Goal: Task Accomplishment & Management: Complete application form

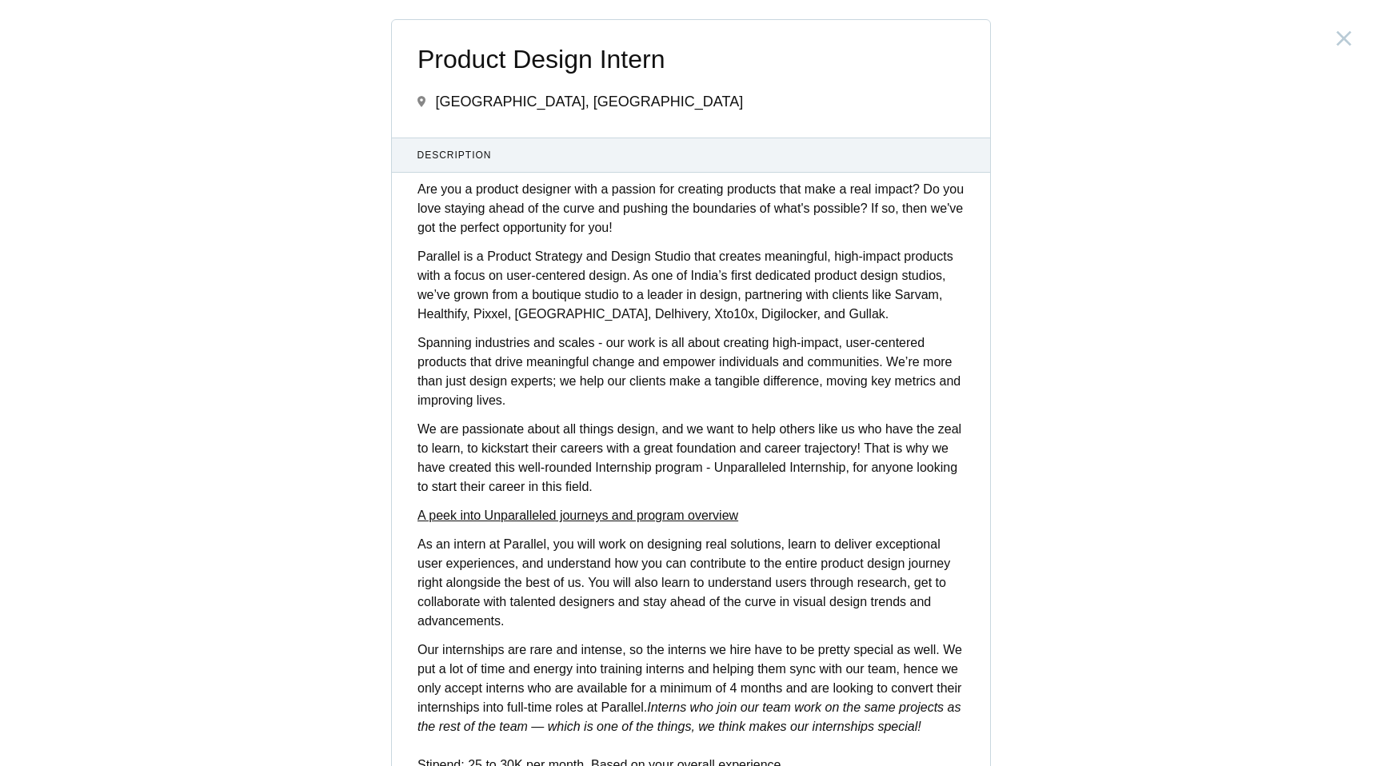
scroll to position [470, 0]
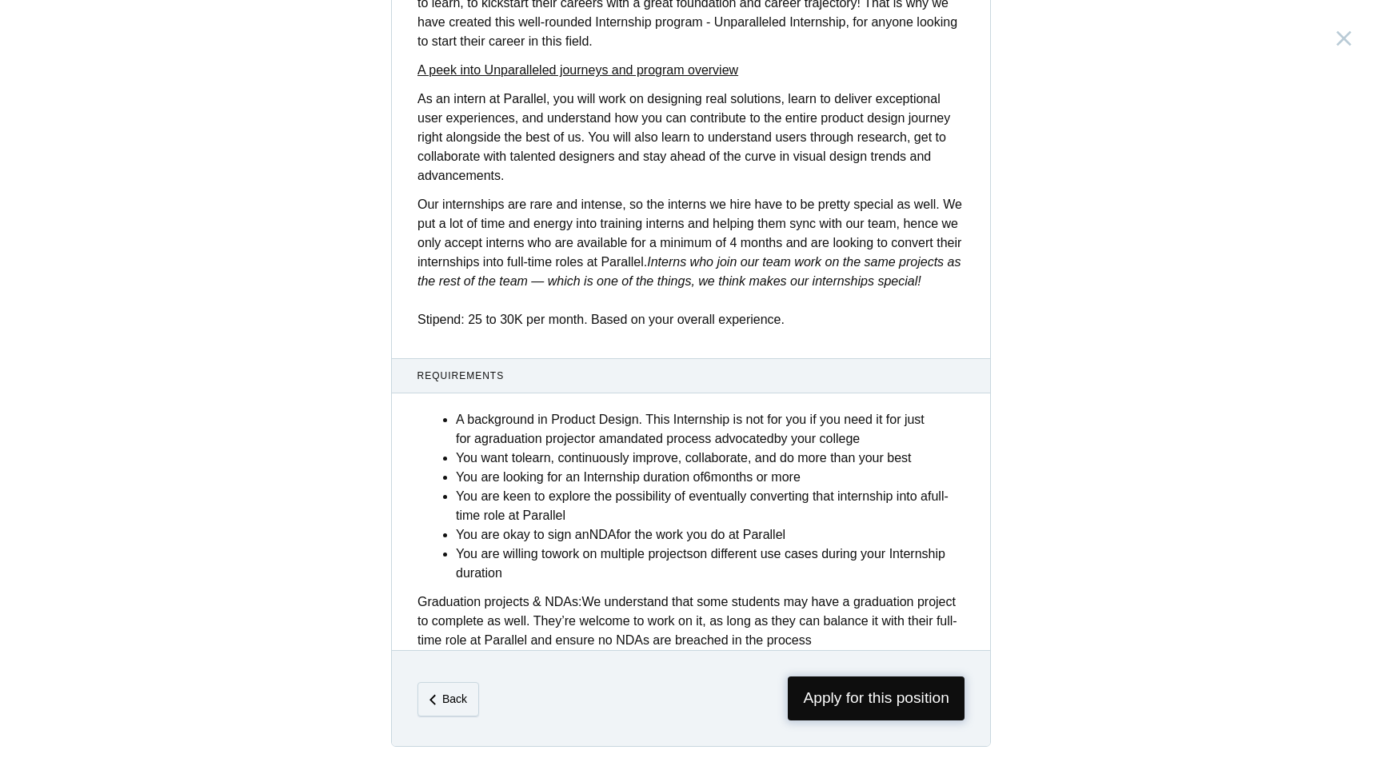
click at [835, 689] on span "Apply for this position" at bounding box center [876, 699] width 177 height 44
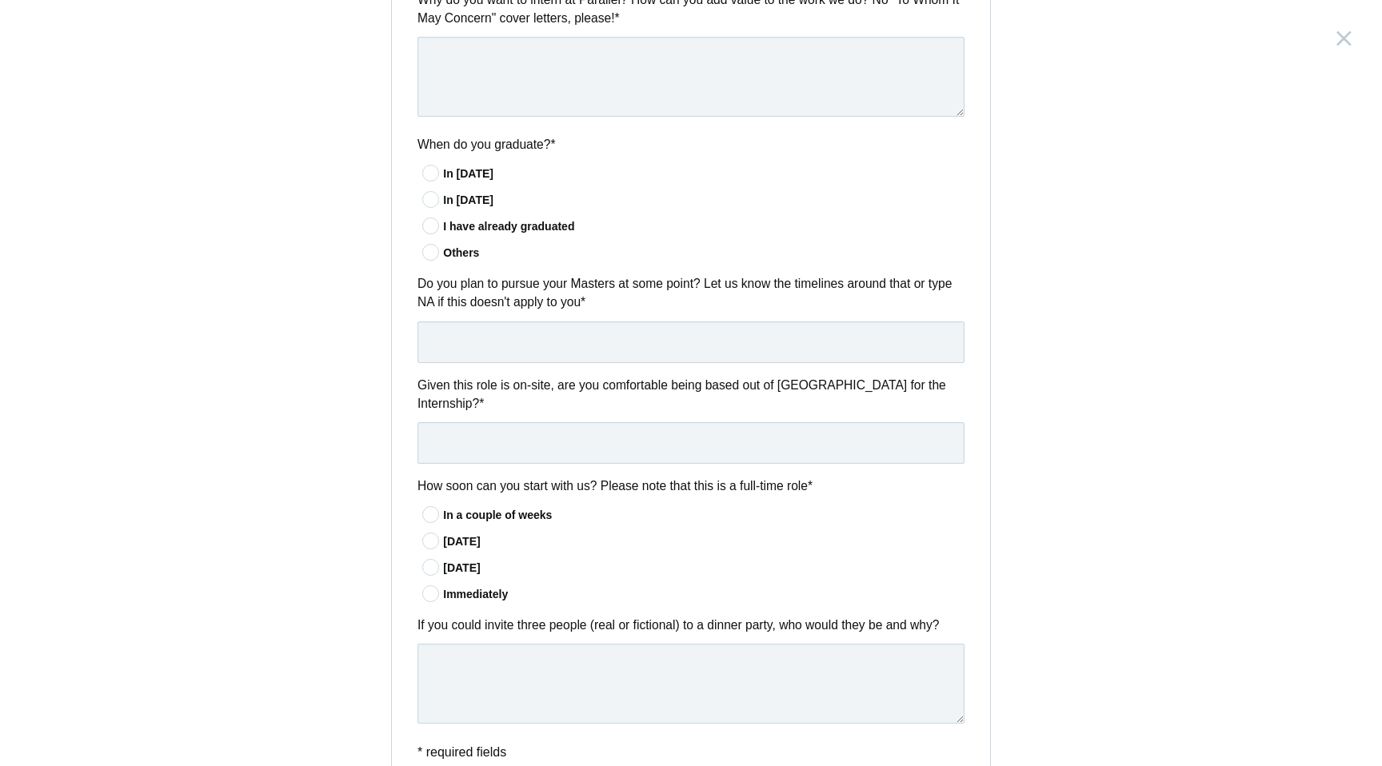
scroll to position [1096, 0]
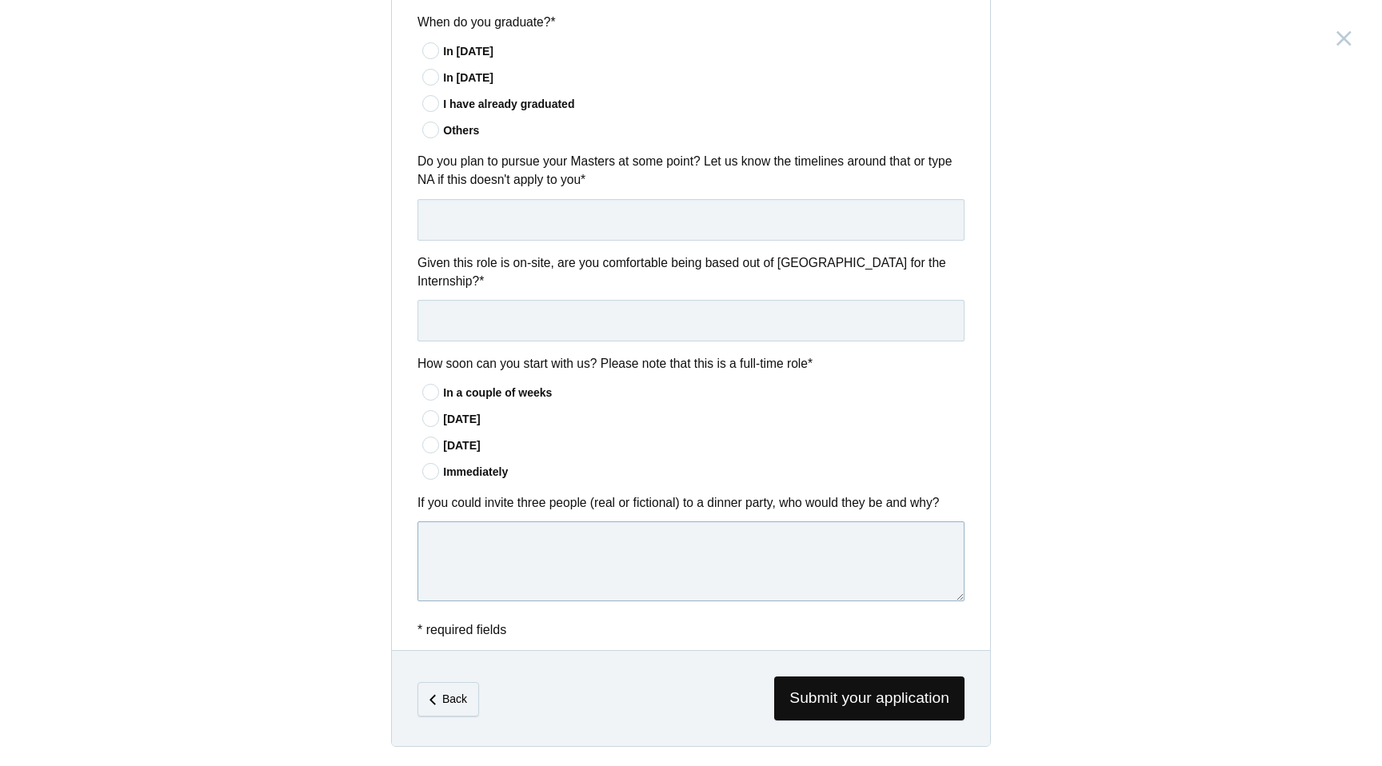
click at [520, 570] on textarea at bounding box center [691, 562] width 547 height 80
paste textarea "Lo I dolor sitame conse adipis el s doeius tempo, inc utlab etdol ma Ali Enimad…"
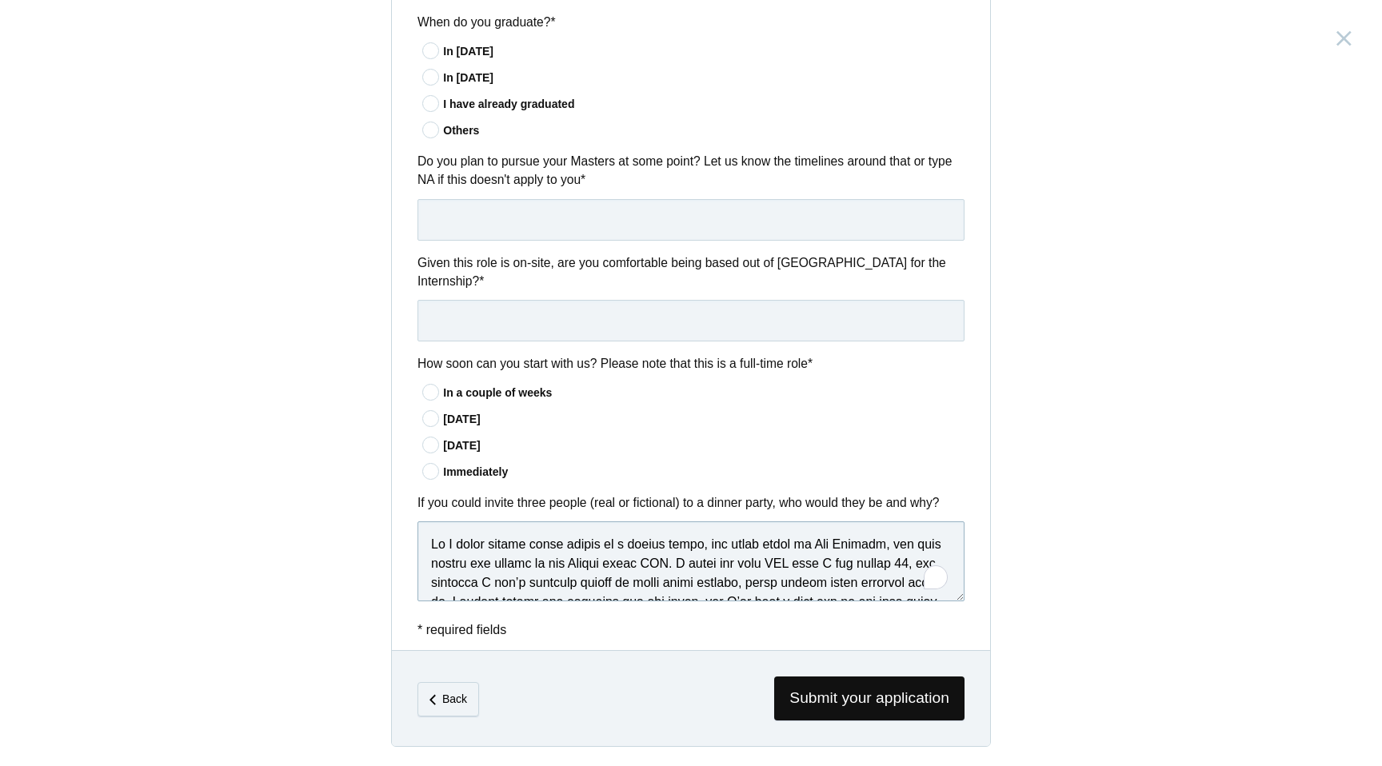
scroll to position [374, 0]
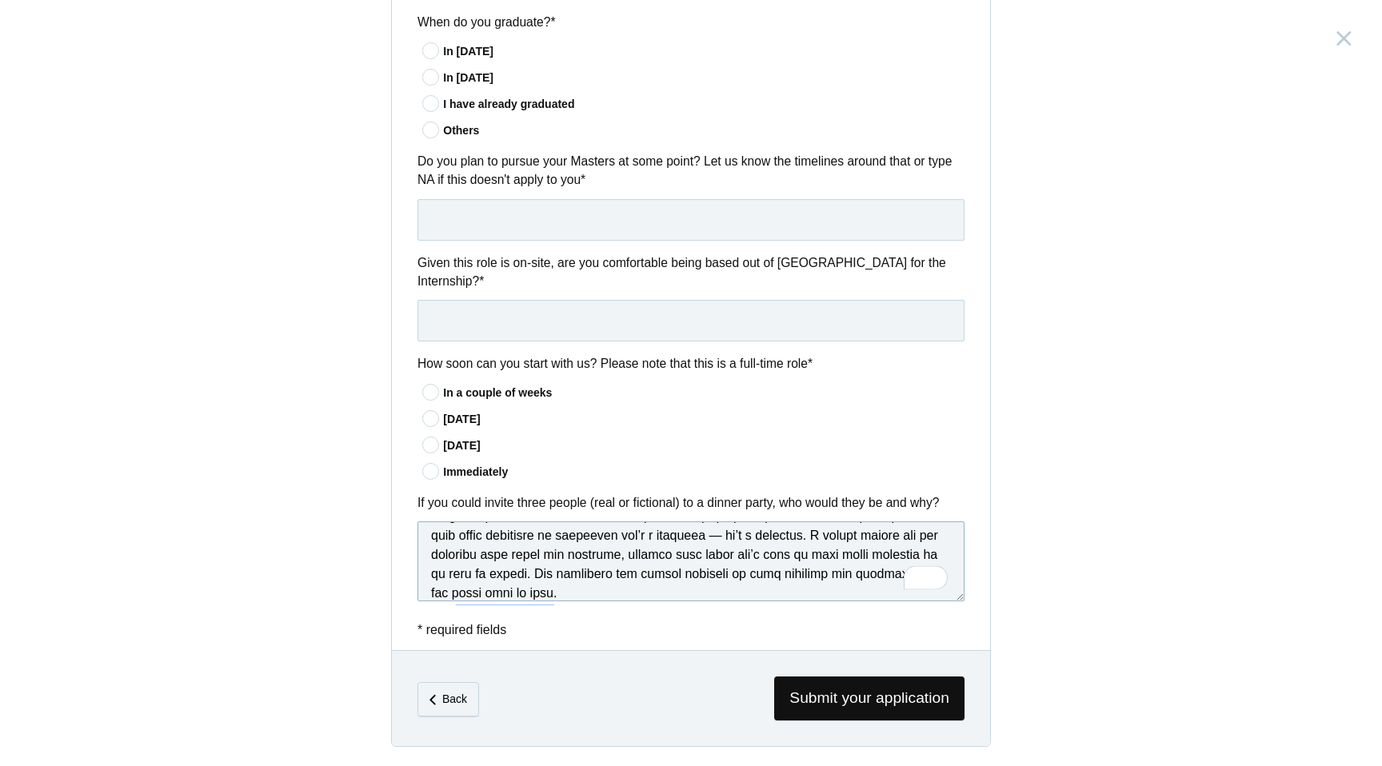
type textarea "Lo I dolor sitame conse adipis el s doeius tempo, inc utlab etdol ma Ali Enimad…"
click at [430, 446] on icon at bounding box center [432, 445] width 30 height 10
click at [0, 0] on input"] "[DATE]" at bounding box center [0, 0] width 0 height 0
click at [480, 335] on input "text" at bounding box center [691, 321] width 547 height 42
type input "Yes"
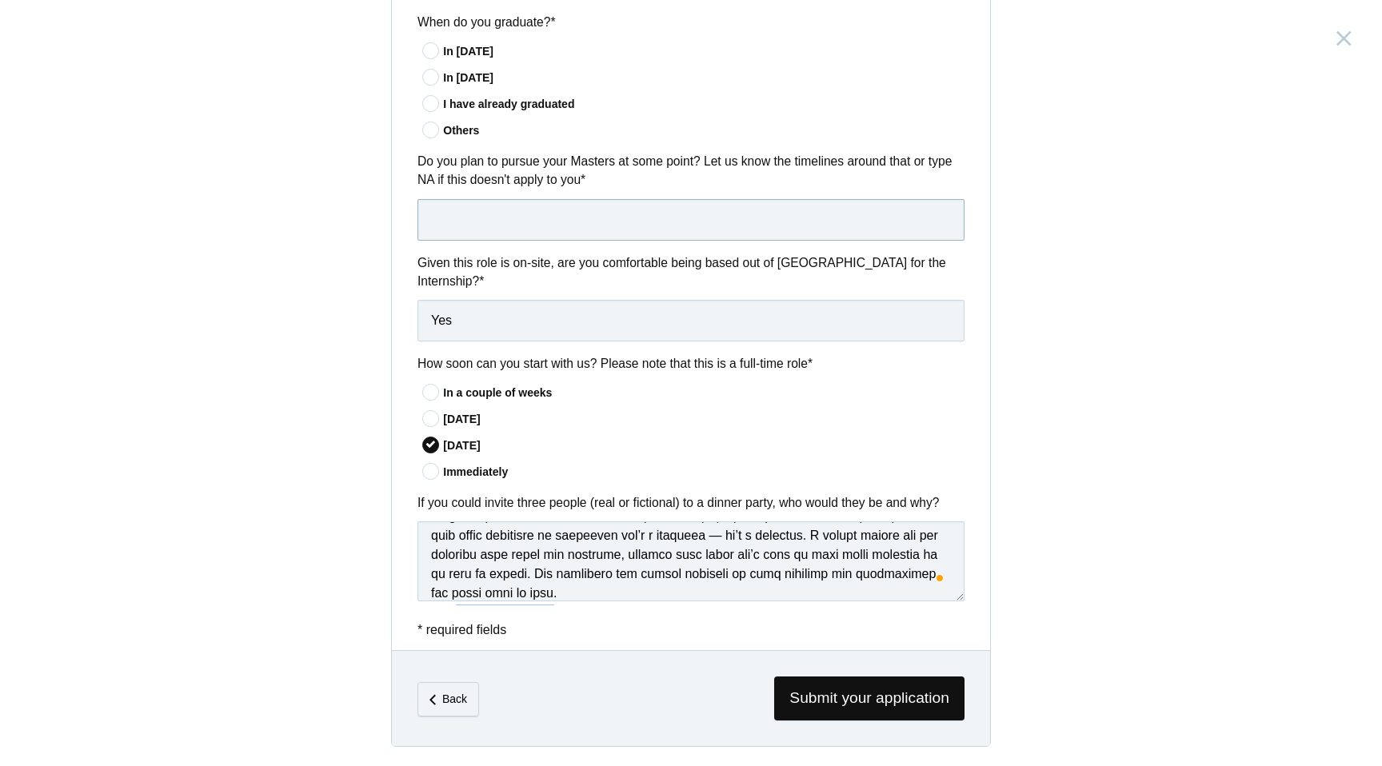
click at [517, 208] on input "text" at bounding box center [691, 220] width 547 height 42
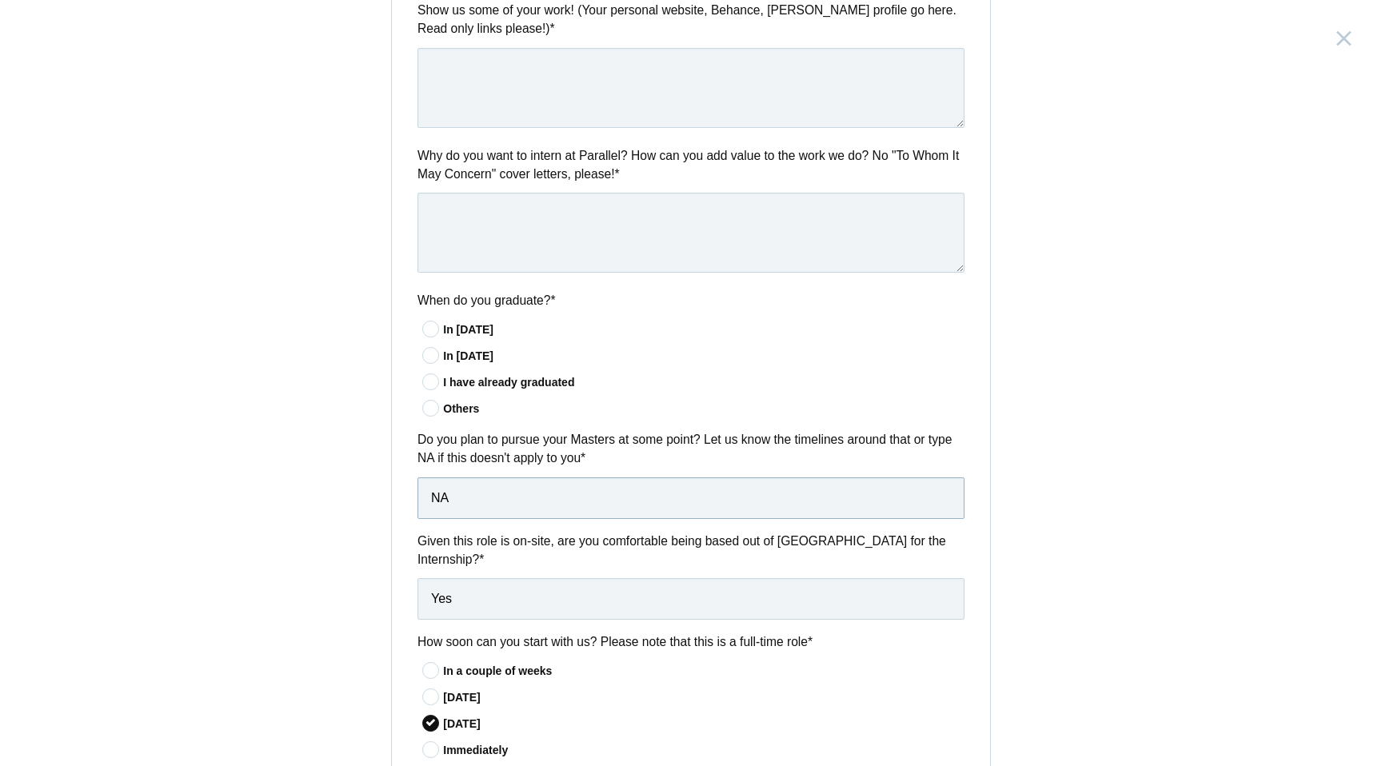
scroll to position [801, 0]
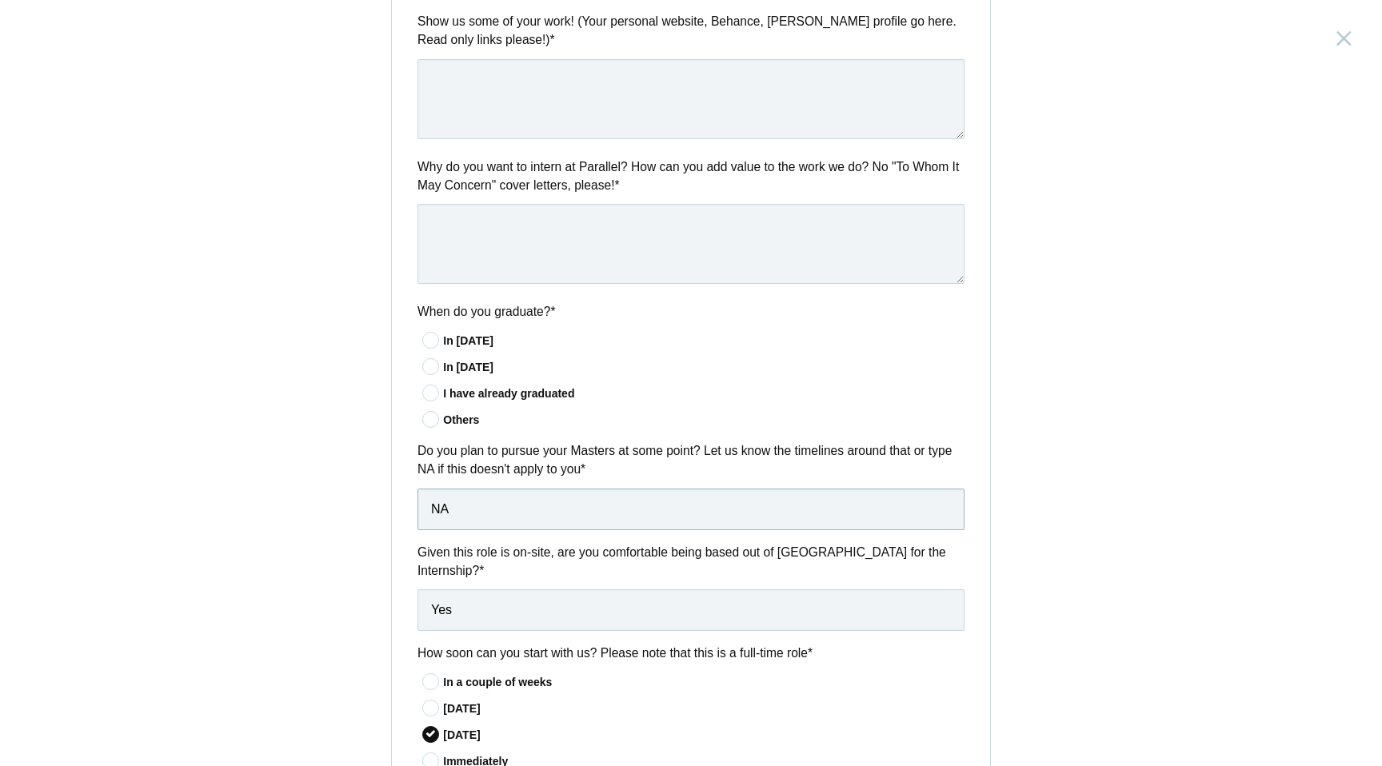
type input "NA"
click at [435, 366] on icon at bounding box center [432, 367] width 30 height 10
click at [0, 0] on input"] "In [DATE]" at bounding box center [0, 0] width 0 height 0
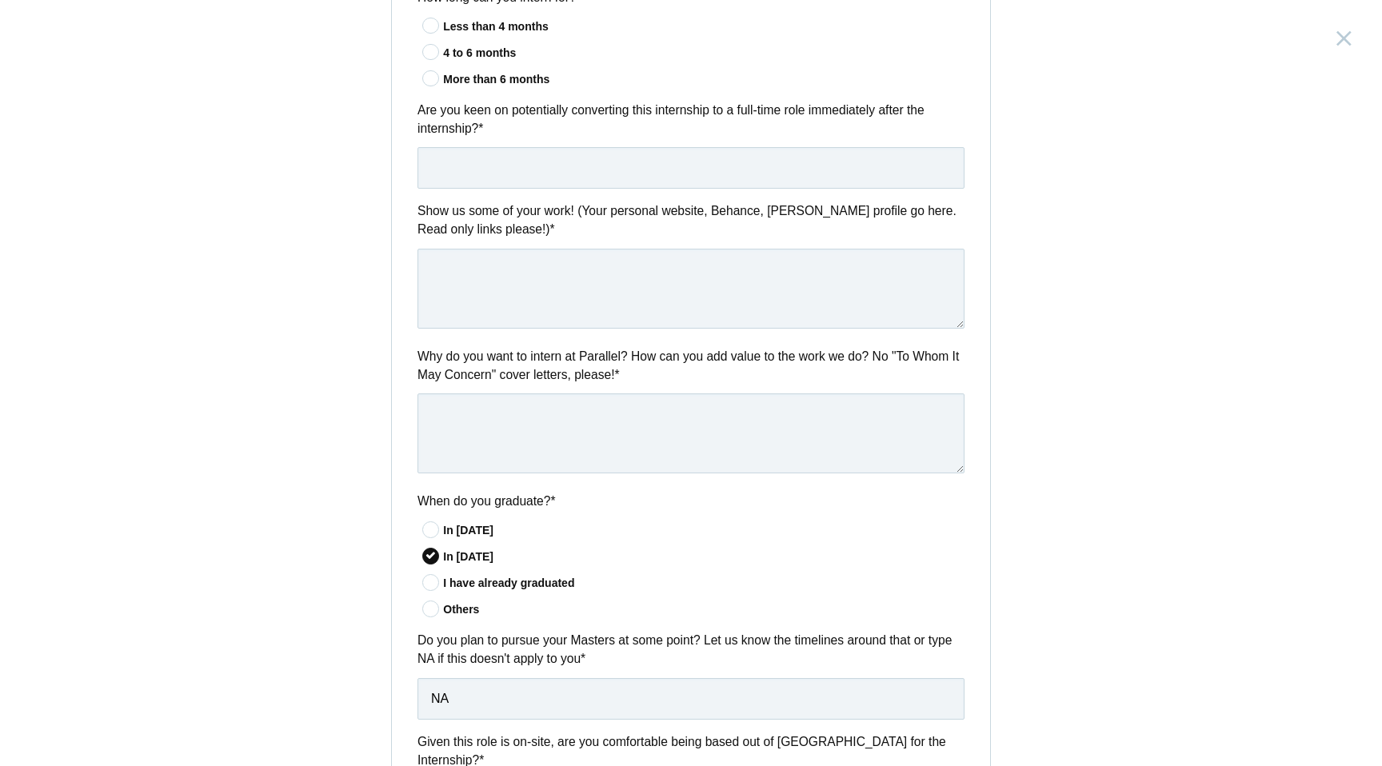
scroll to position [597, 0]
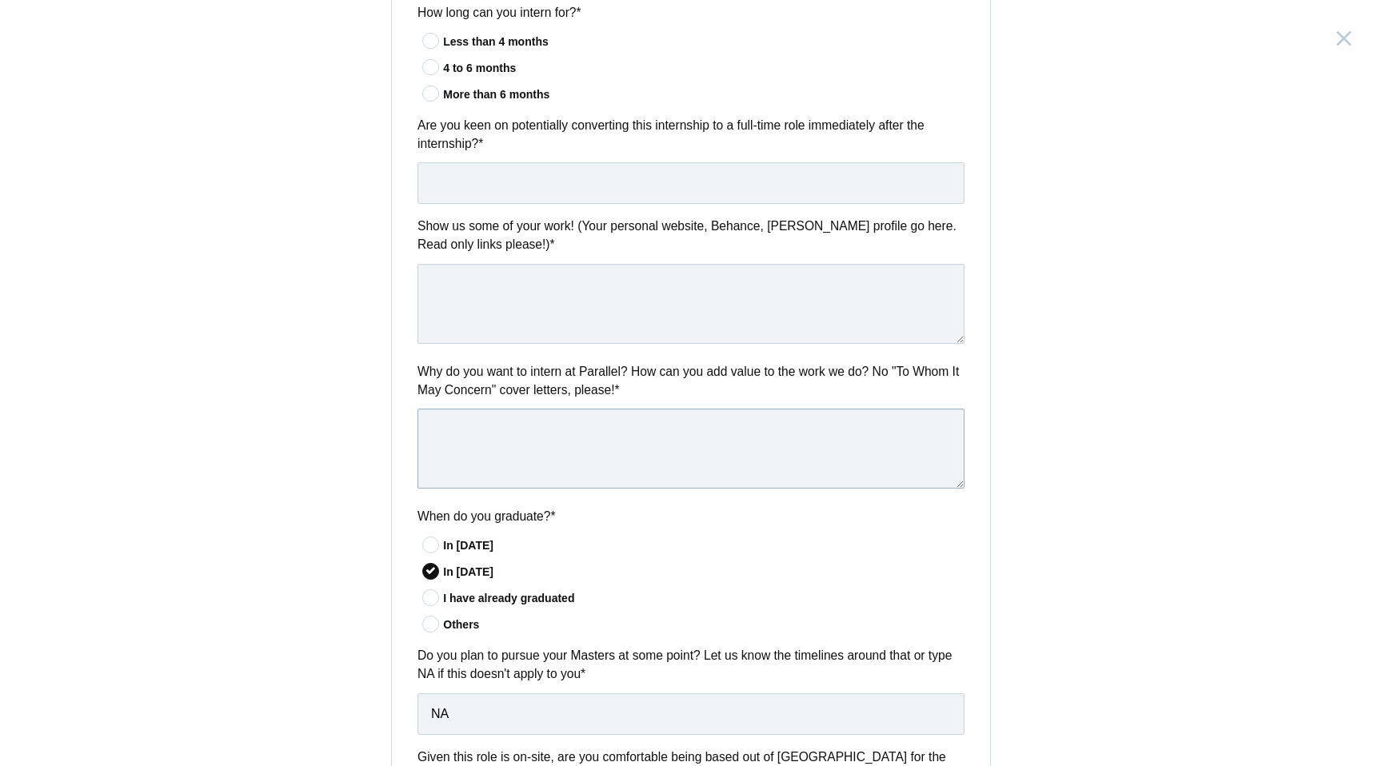
click at [459, 454] on textarea at bounding box center [691, 449] width 547 height 80
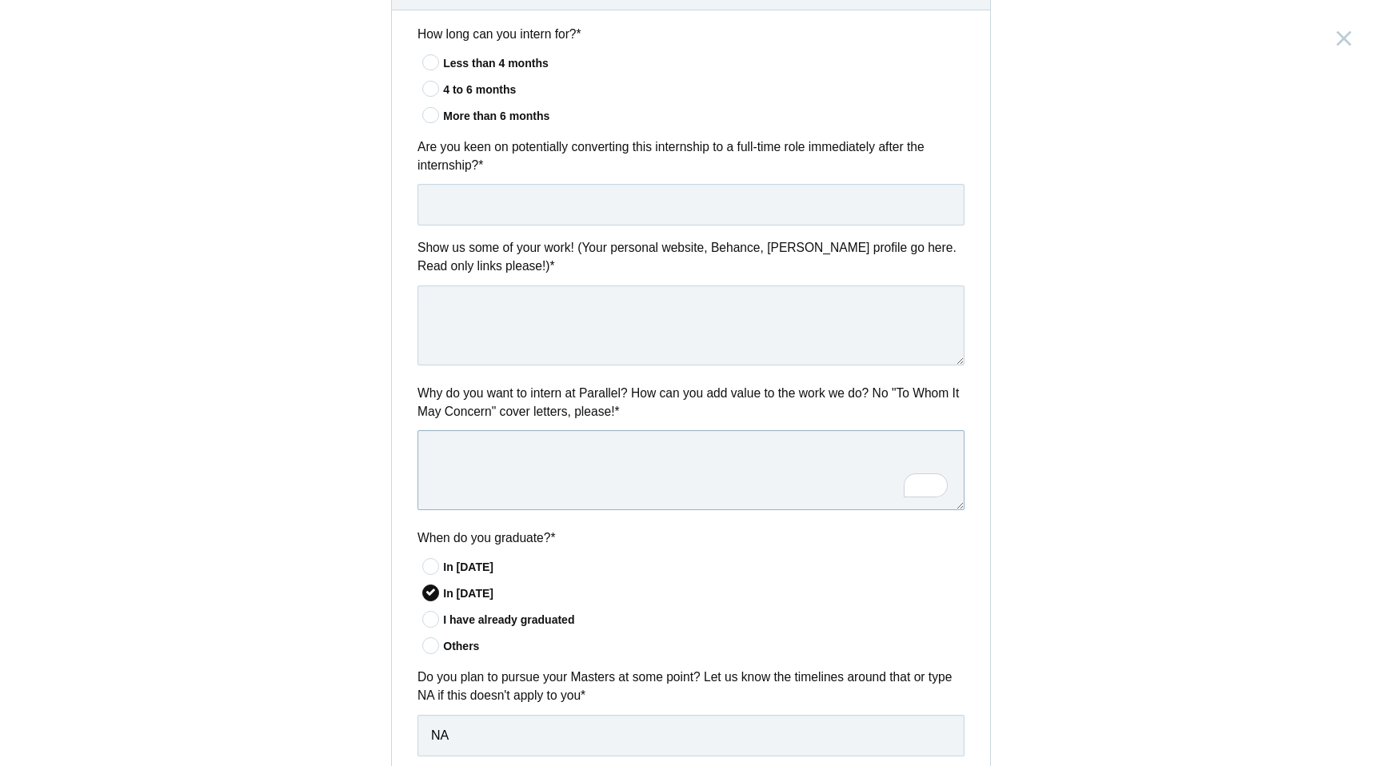
scroll to position [565, 0]
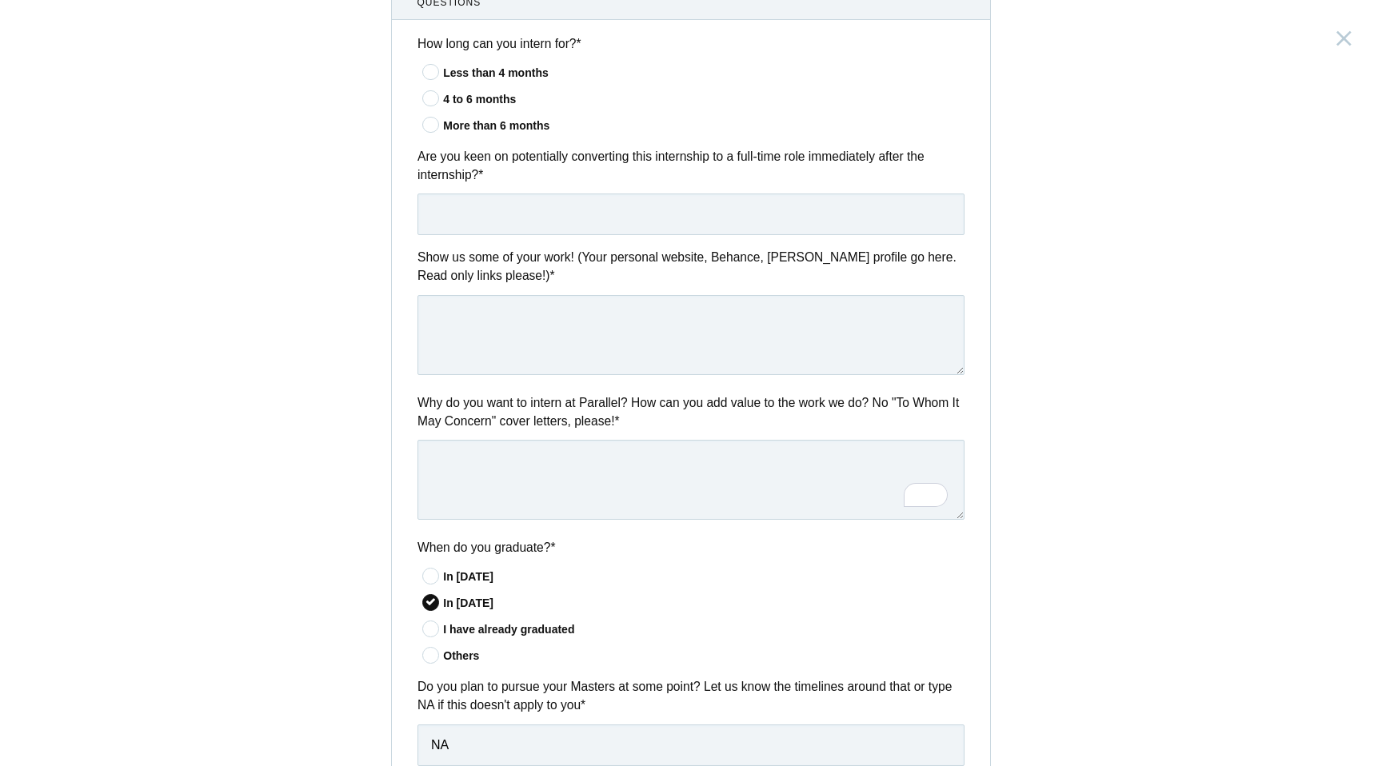
click at [434, 102] on icon at bounding box center [432, 98] width 30 height 10
click at [0, 0] on input"] "4 to 6 months" at bounding box center [0, 0] width 0 height 0
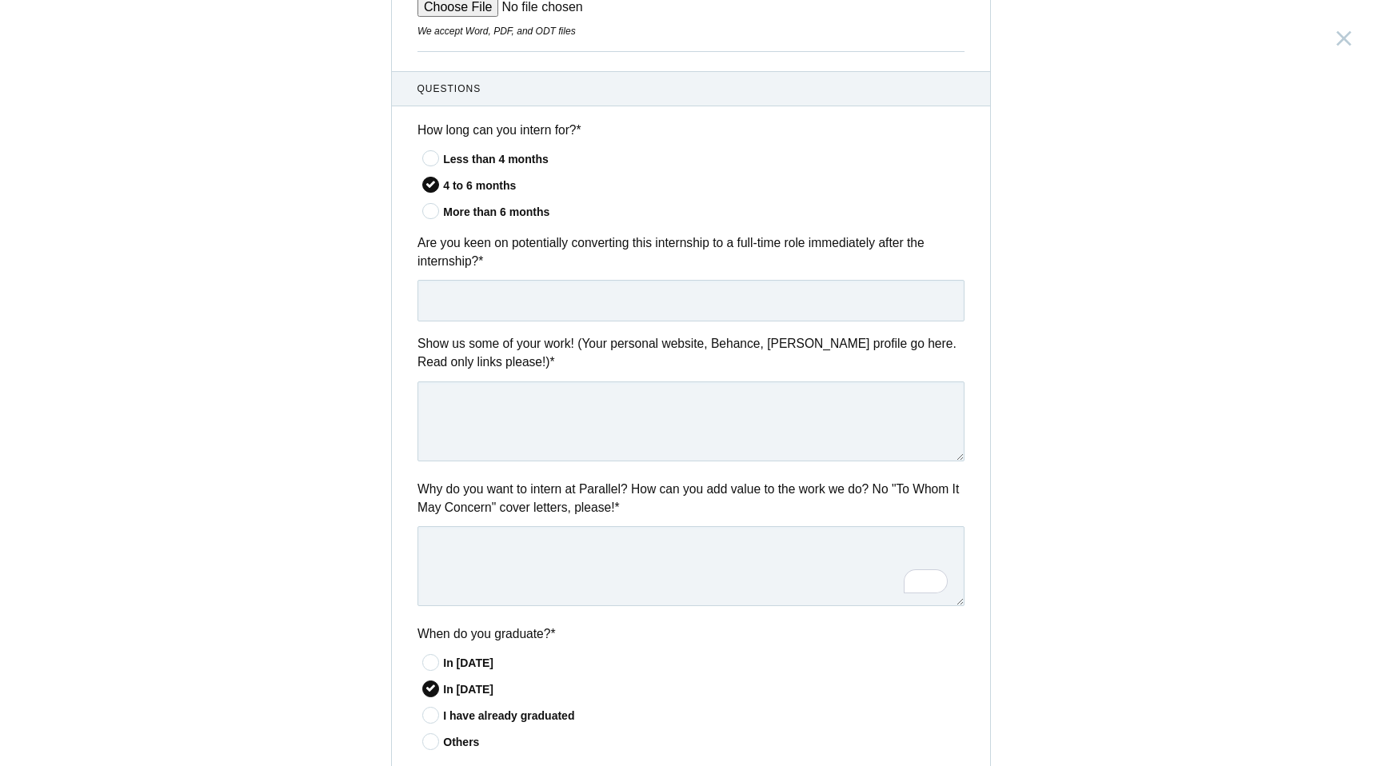
scroll to position [469, 0]
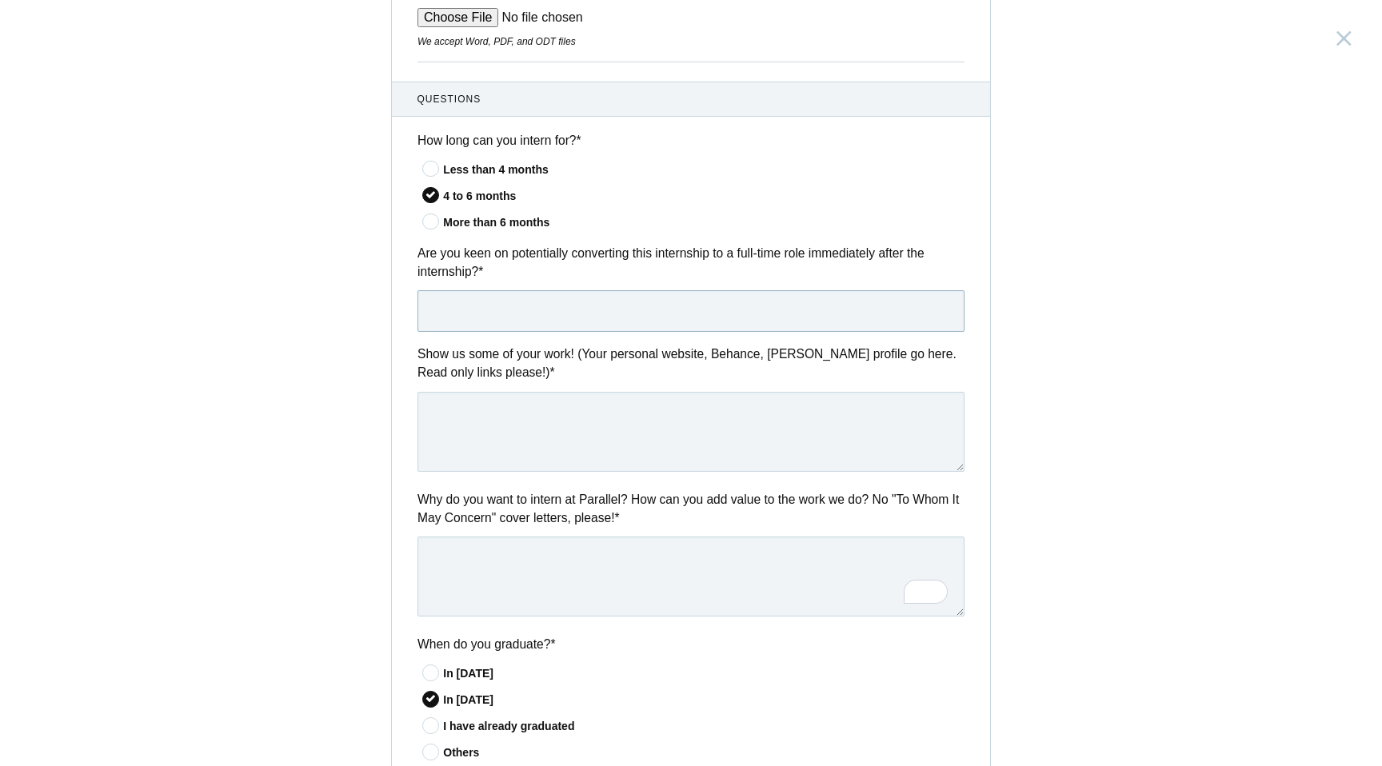
click at [493, 327] on input "text" at bounding box center [691, 311] width 547 height 42
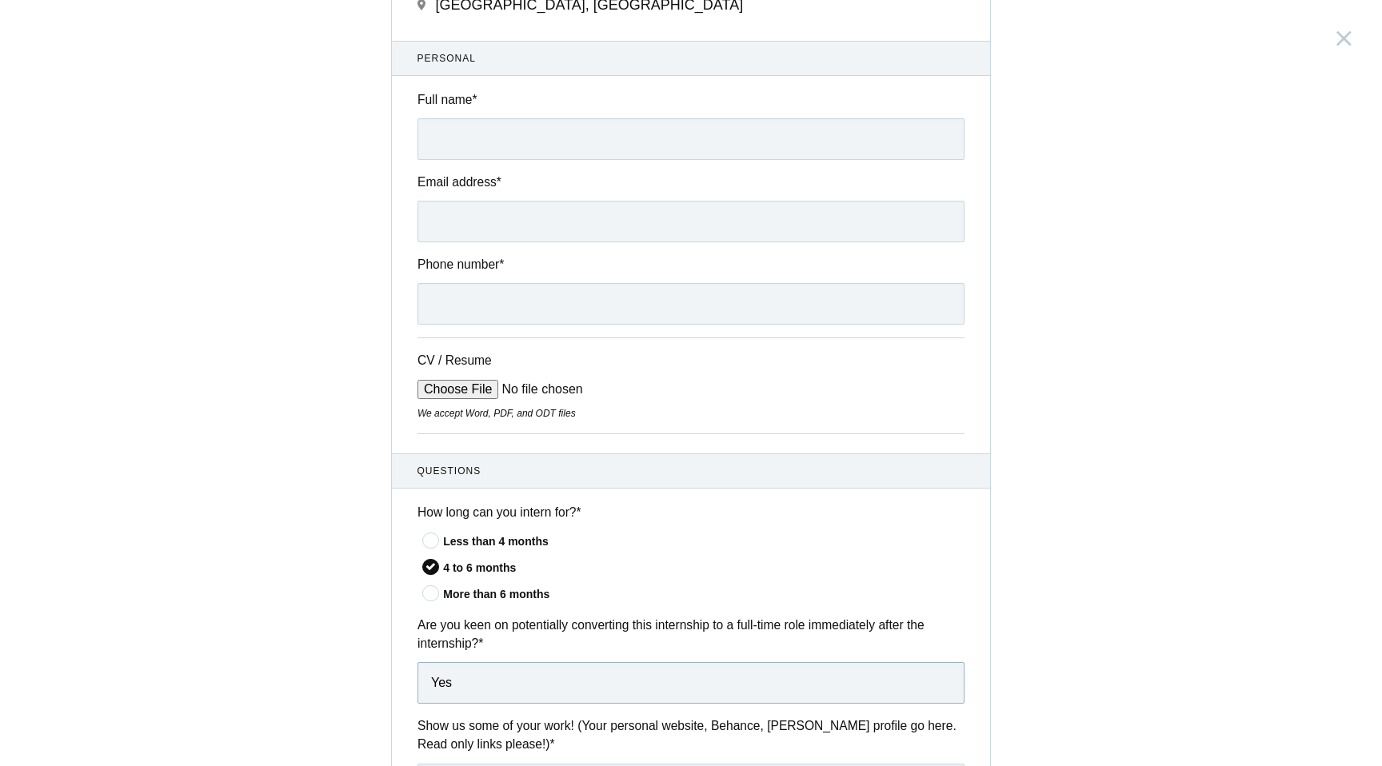
scroll to position [72, 0]
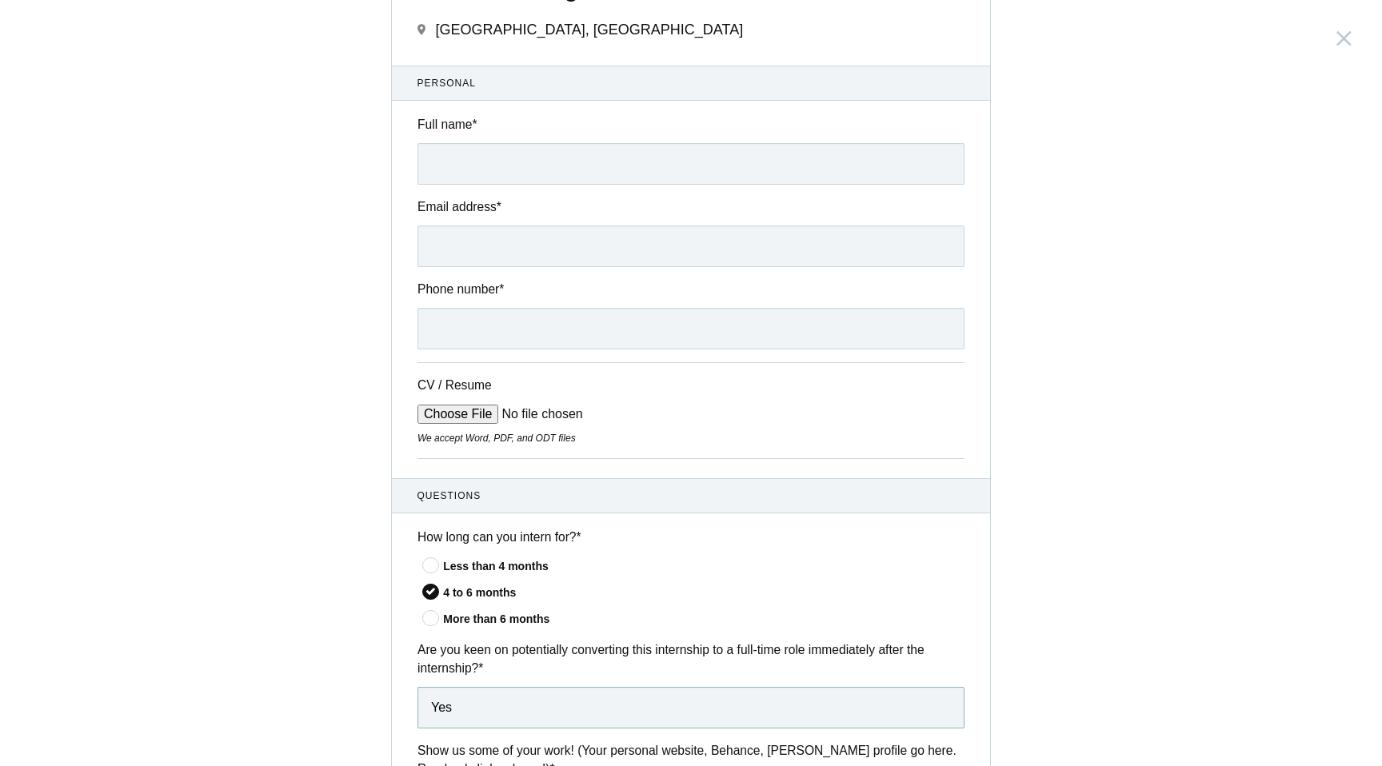
type input "Yes"
click at [454, 410] on input "CV / Resume" at bounding box center [539, 414] width 242 height 19
type input "C:\fakepath\Ragavinodha CV.pdf"
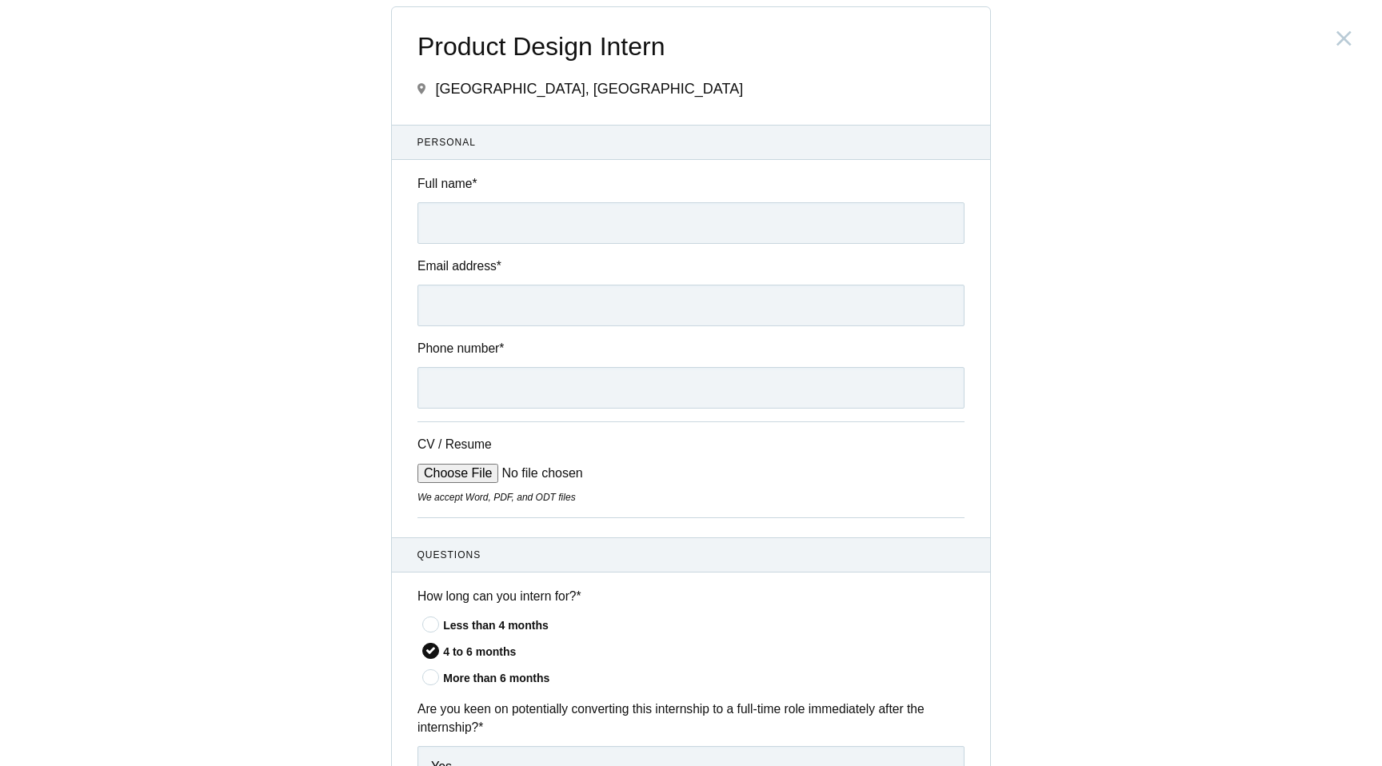
scroll to position [0, 0]
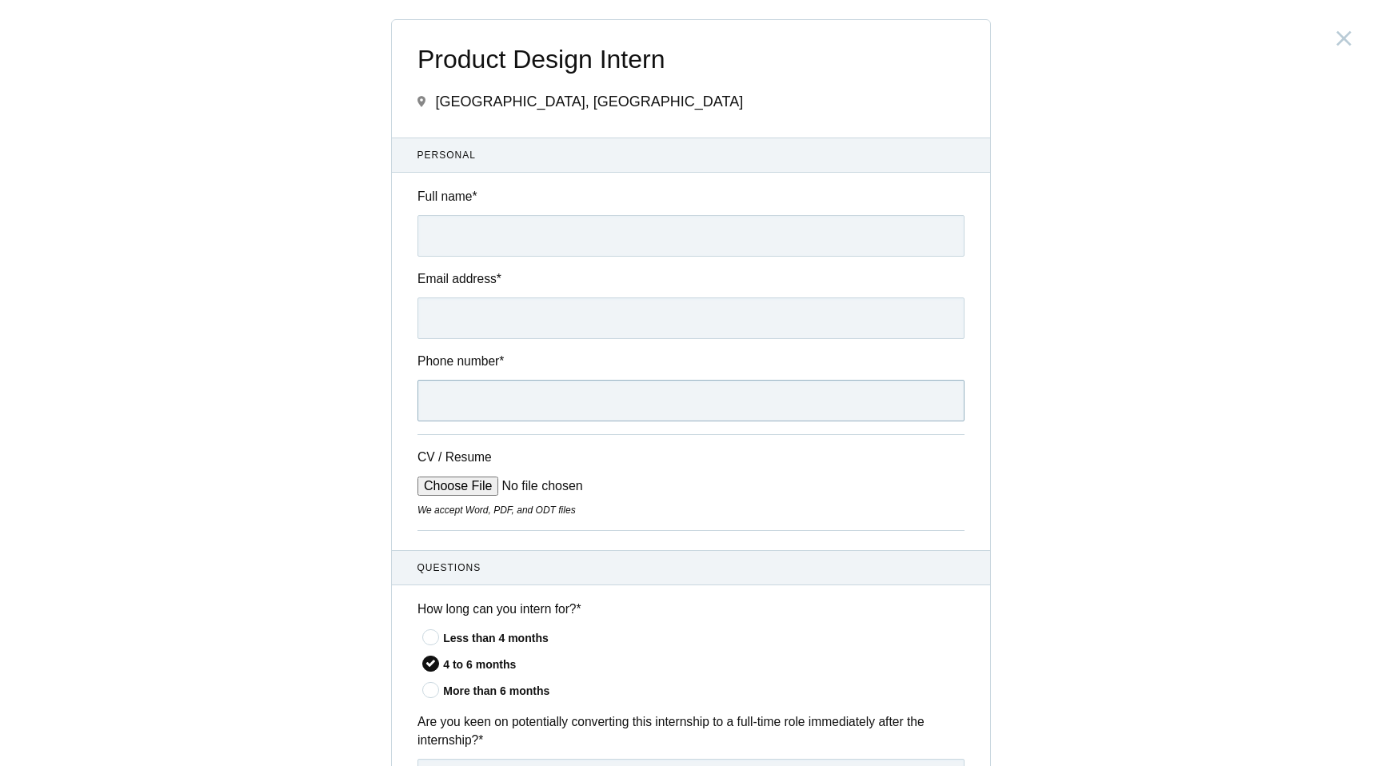
click at [536, 393] on input "Phone number *" at bounding box center [691, 401] width 547 height 42
type input "[PHONE_NUMBER]"
type input "[PERSON_NAME]"
drag, startPoint x: 500, startPoint y: 318, endPoint x: 385, endPoint y: 315, distance: 115.2
click at [385, 315] on div "Product Design Intern [GEOGRAPHIC_DATA], [GEOGRAPHIC_DATA] Submitting form fail…" at bounding box center [691, 383] width 1382 height 766
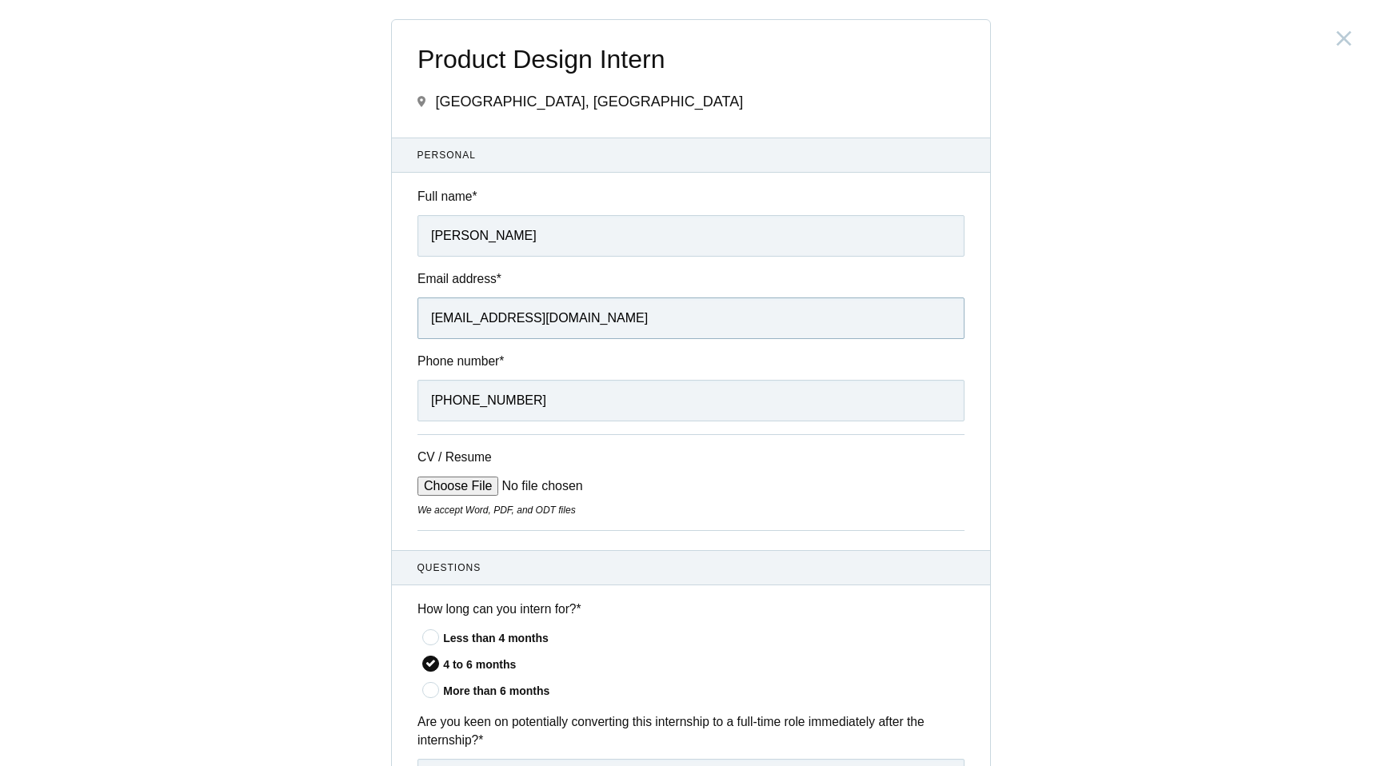
type input "[EMAIL_ADDRESS][DOMAIN_NAME]"
click at [438, 236] on input "[PERSON_NAME]" at bounding box center [691, 236] width 547 height 42
click at [560, 230] on input "Ragavinodha" at bounding box center [691, 236] width 547 height 42
type input "[PERSON_NAME]"
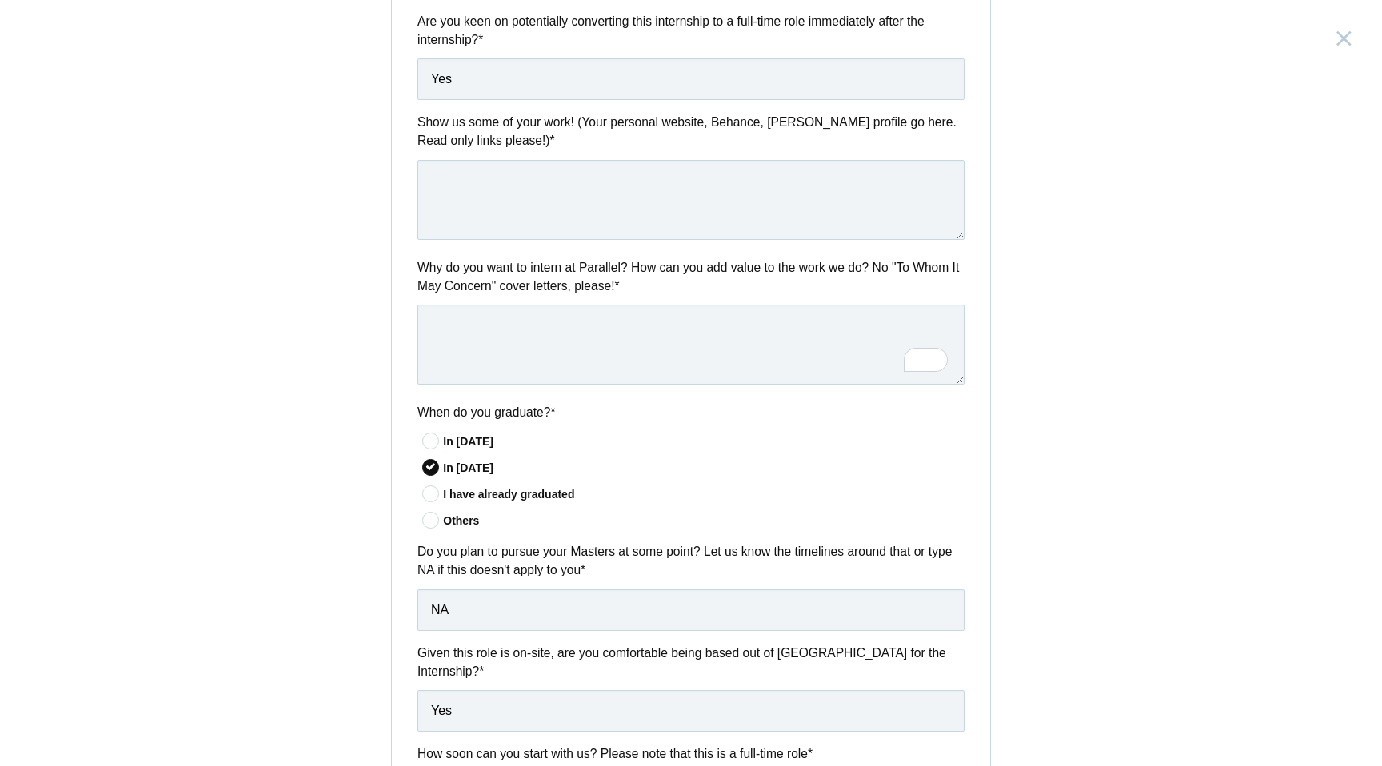
scroll to position [657, 0]
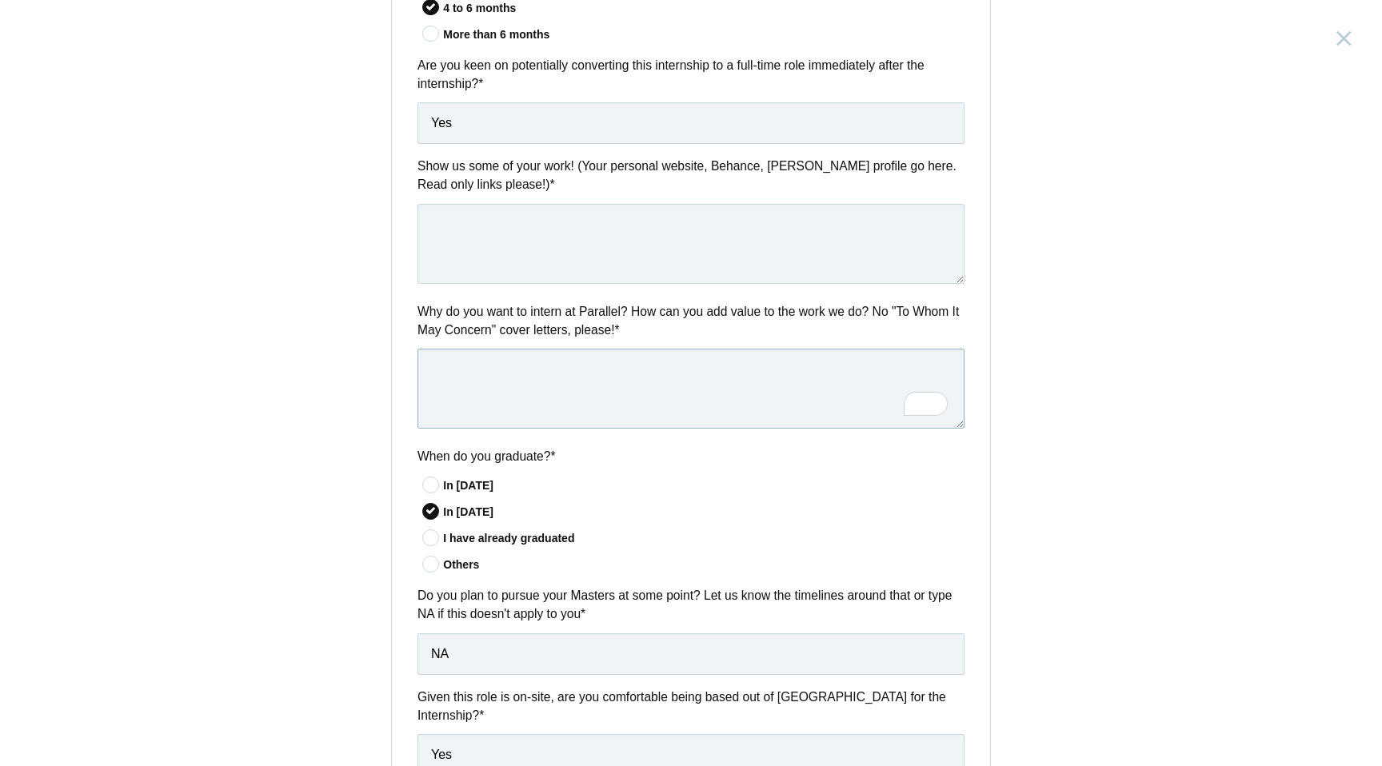
click at [490, 364] on textarea "To enrich screen reader interactions, please activate Accessibility in Grammarl…" at bounding box center [691, 389] width 547 height 80
paste textarea "I want to intern at Parallel because I feel I can learn a great deal from the t…"
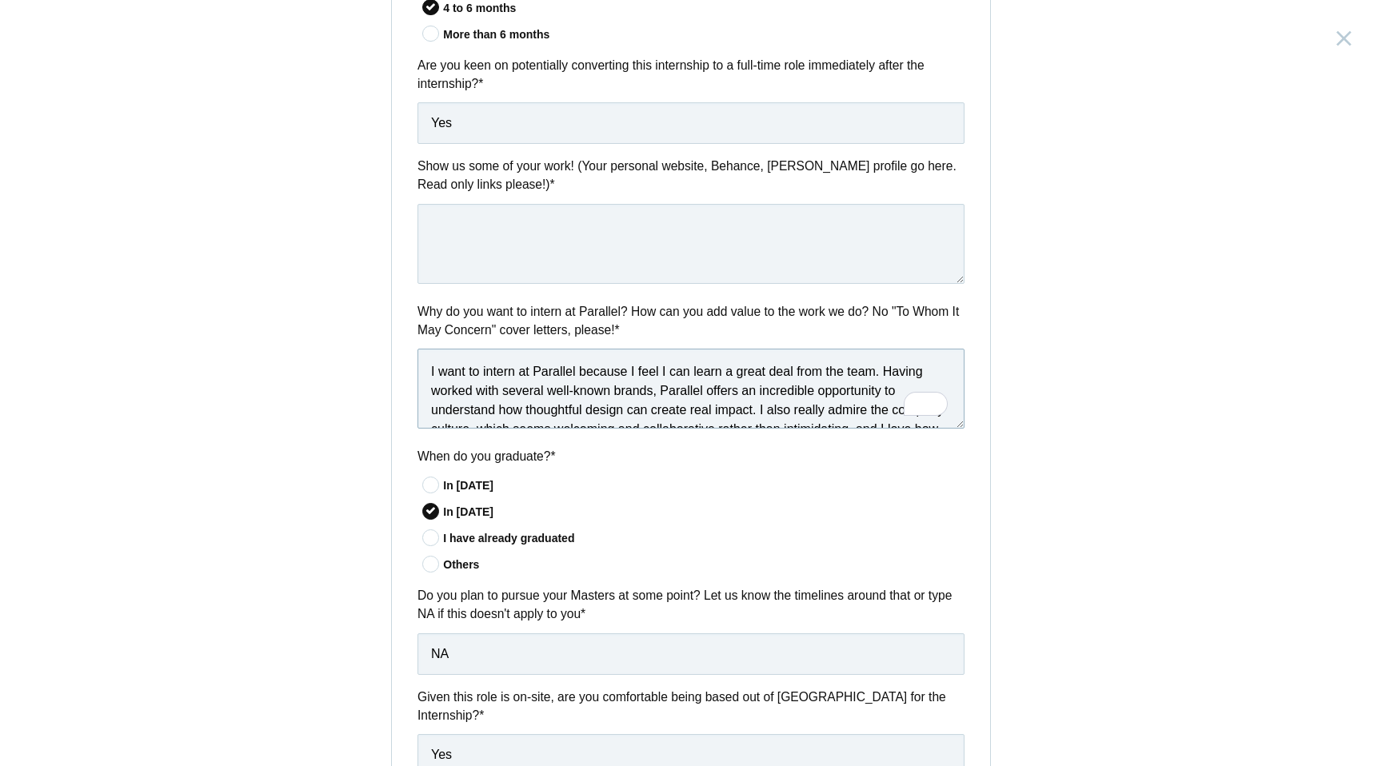
scroll to position [143, 0]
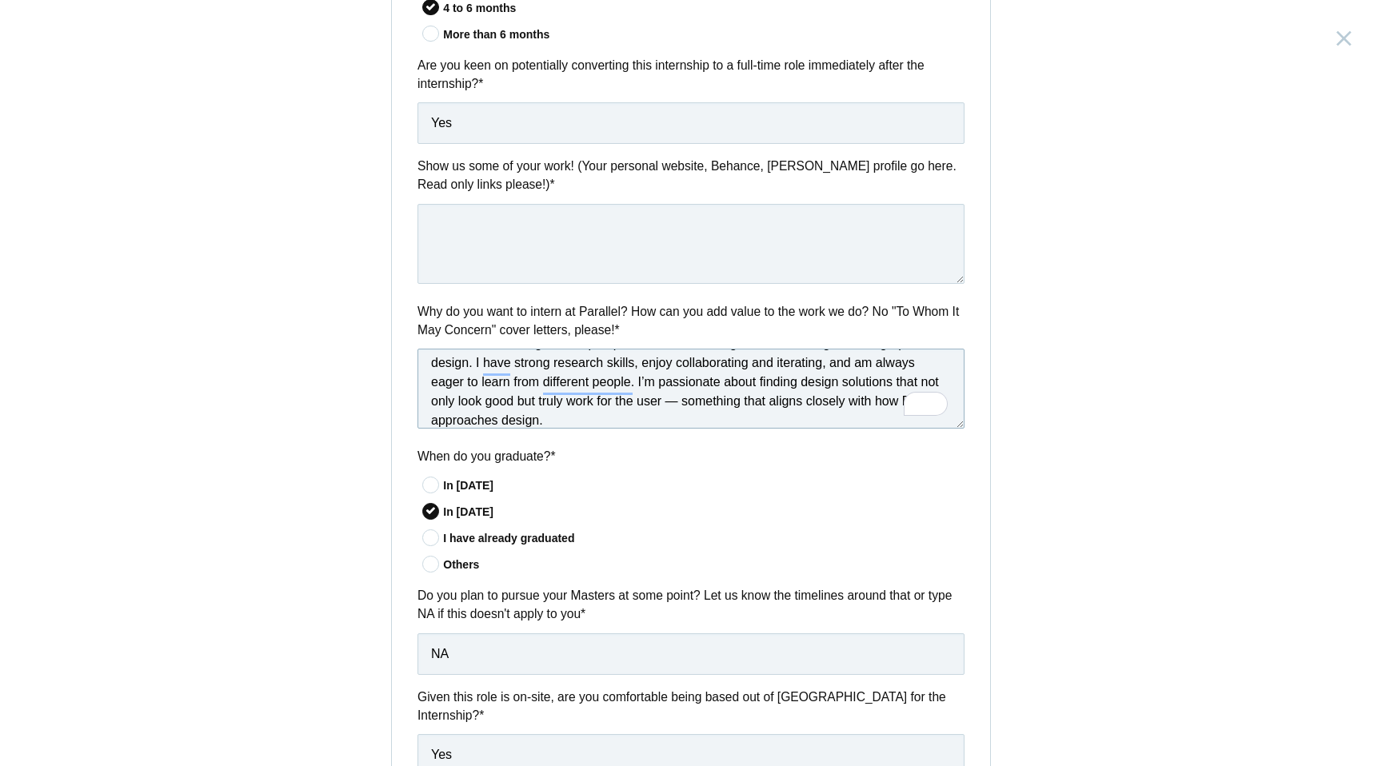
type textarea "I want to intern at Parallel because I feel I can learn a great deal from the t…"
click at [467, 228] on textarea at bounding box center [691, 244] width 547 height 80
paste textarea "[URL][DOMAIN_NAME]"
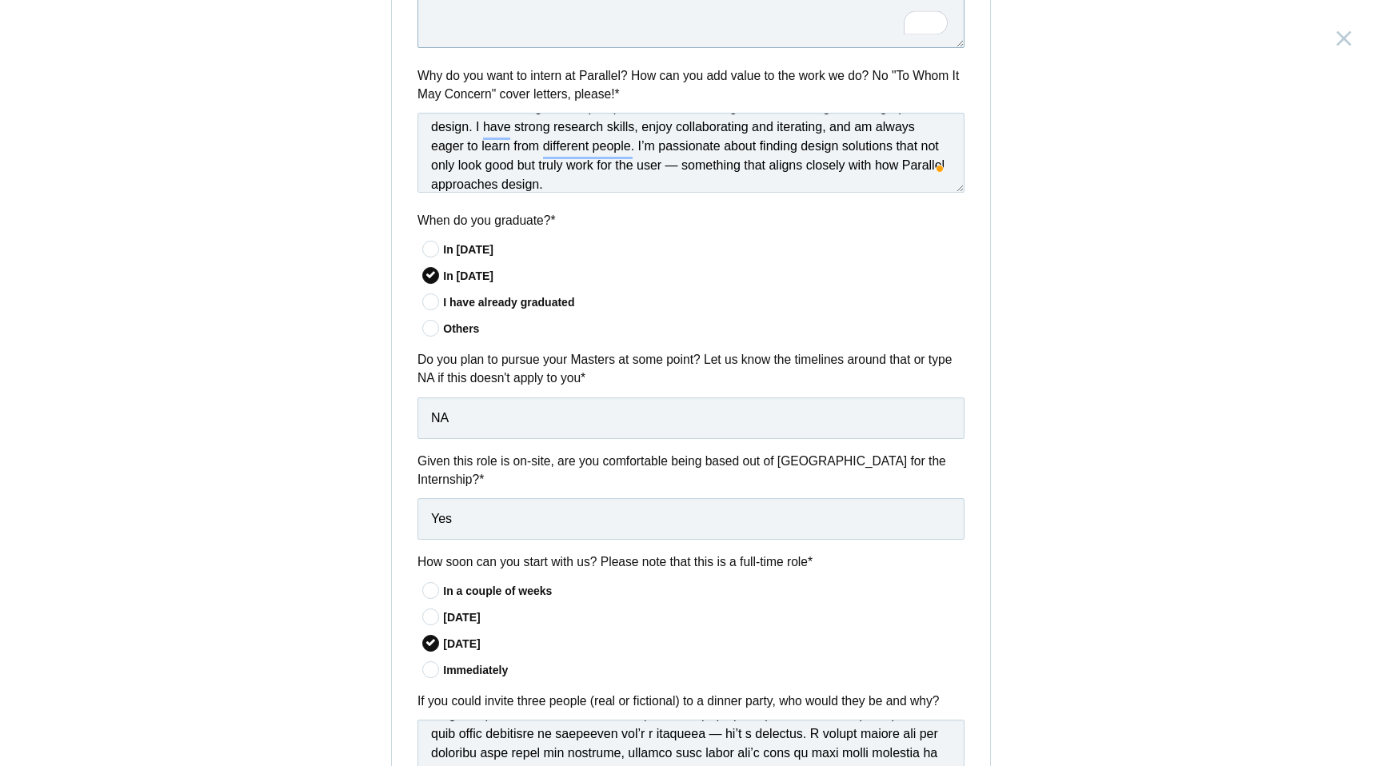
scroll to position [1096, 0]
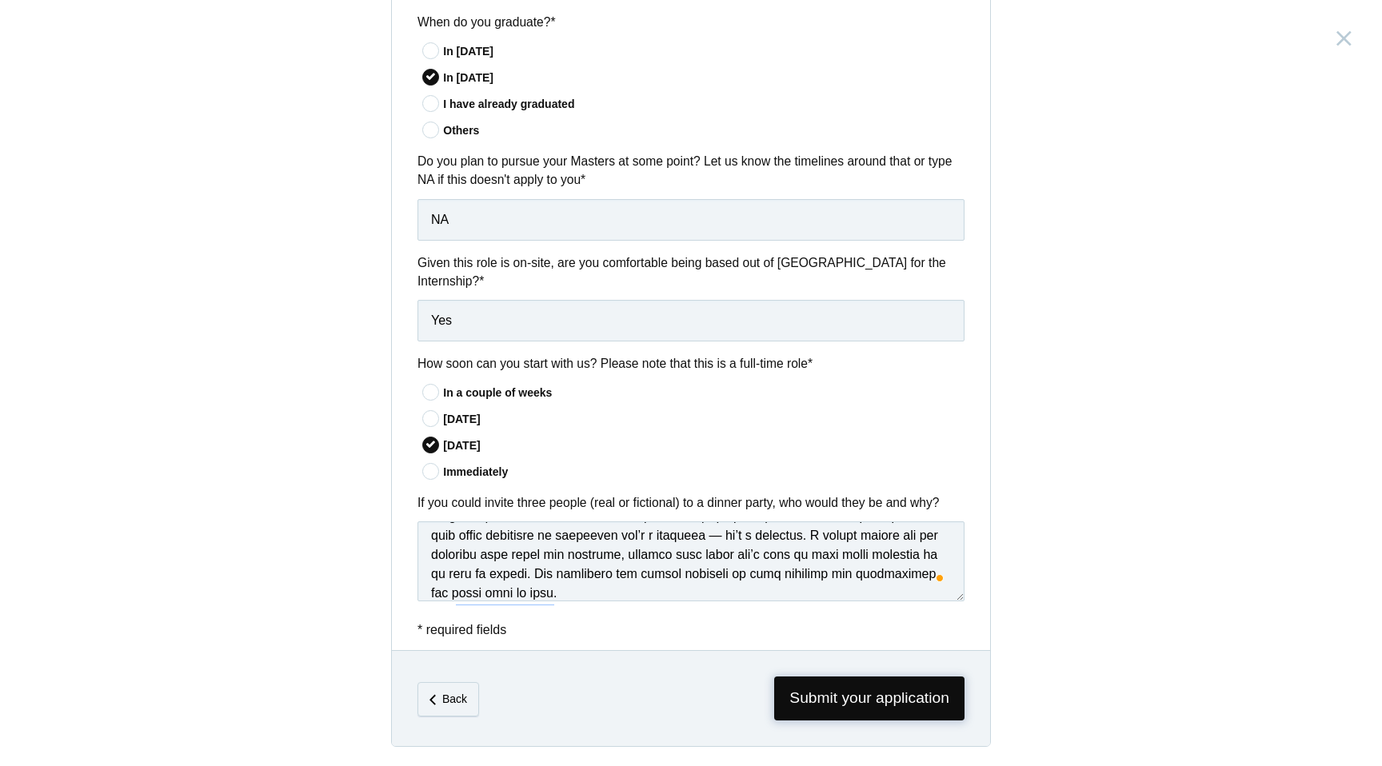
type textarea "[URL][DOMAIN_NAME]"
click at [813, 694] on span "Submit your application" at bounding box center [869, 699] width 190 height 44
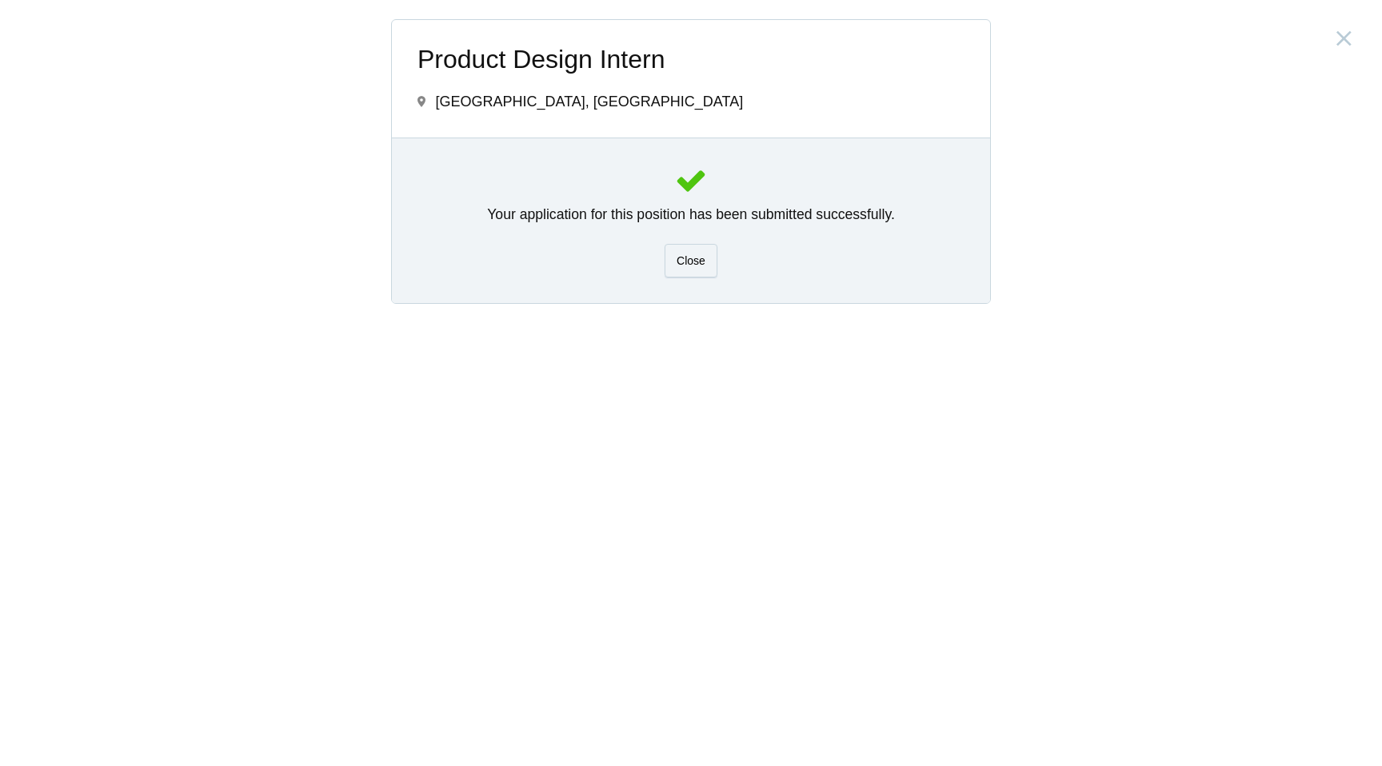
scroll to position [0, 0]
click at [701, 261] on span "Close" at bounding box center [691, 260] width 29 height 13
